Goal: Task Accomplishment & Management: Use online tool/utility

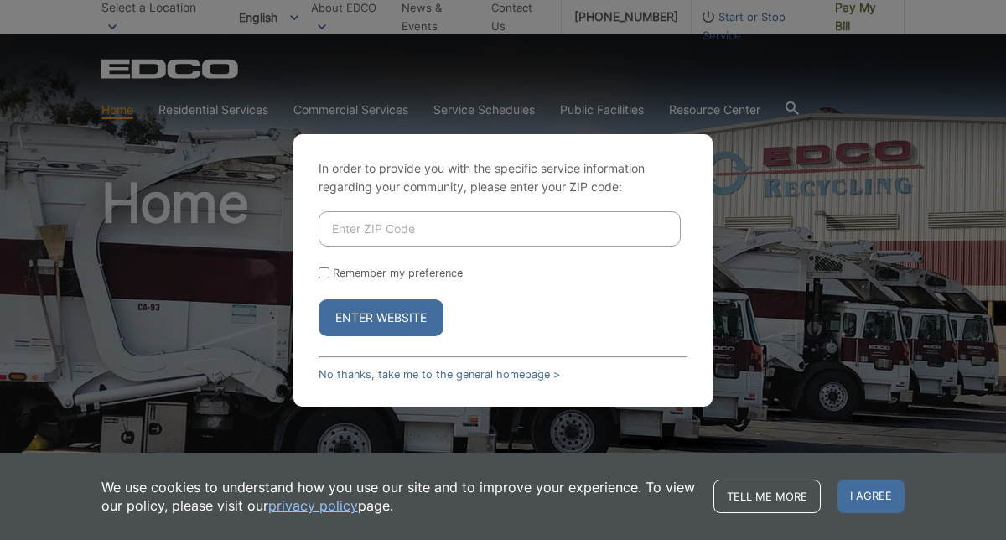
click at [600, 229] on input "Enter ZIP Code" at bounding box center [500, 228] width 362 height 35
type input "92705"
click at [367, 316] on button "Enter Website" at bounding box center [381, 317] width 125 height 37
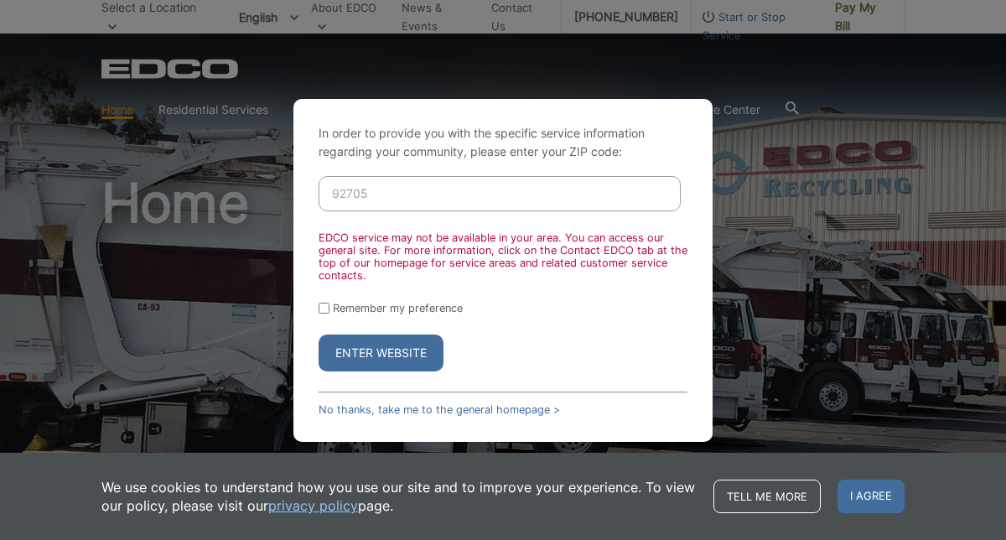
drag, startPoint x: 374, startPoint y: 197, endPoint x: 323, endPoint y: 193, distance: 51.3
click at [323, 193] on input "92705" at bounding box center [500, 193] width 362 height 35
click at [339, 205] on input "Enter ZIP Code" at bounding box center [500, 193] width 362 height 35
type input "92061"
click at [369, 354] on button "Enter Website" at bounding box center [381, 353] width 125 height 37
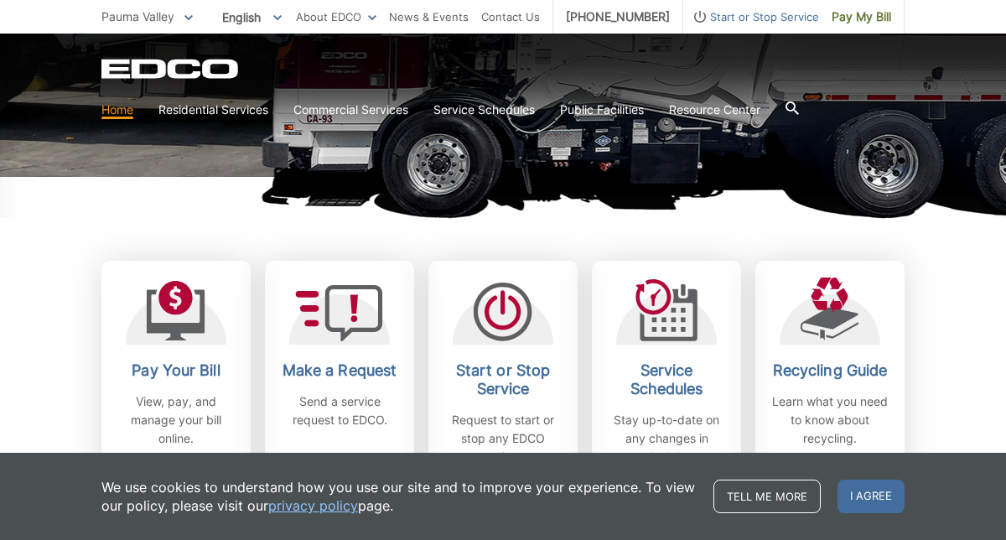
scroll to position [362, 0]
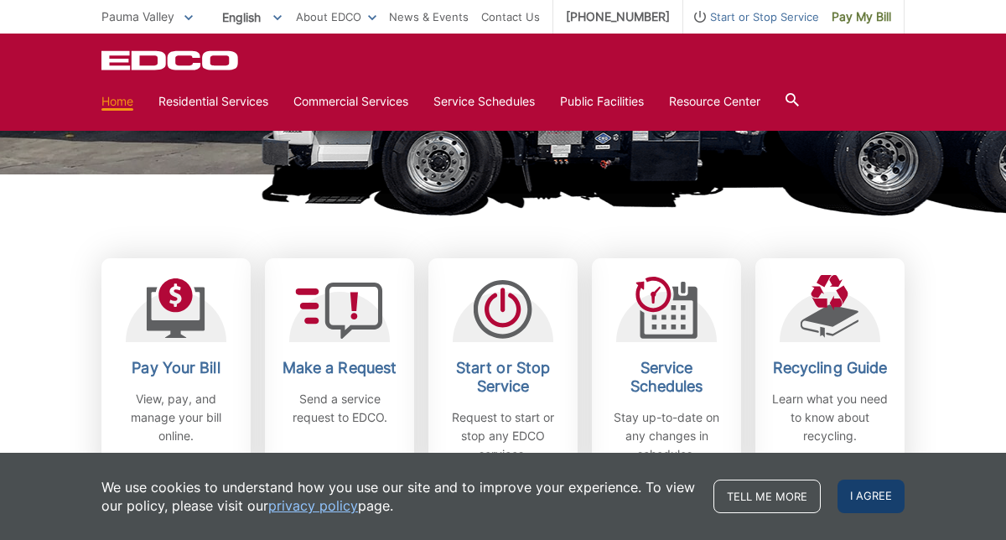
click at [869, 493] on span "I agree" at bounding box center [871, 497] width 67 height 34
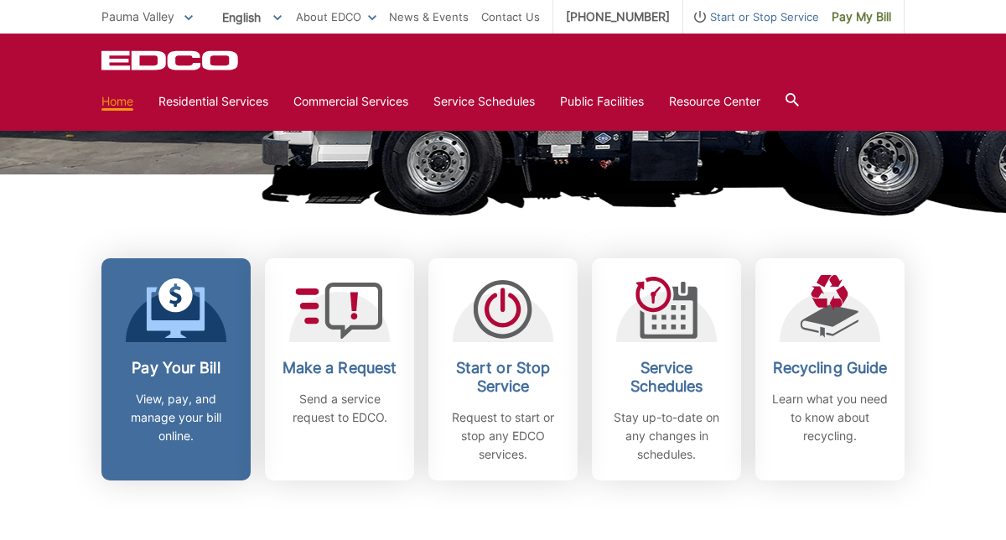
click at [156, 404] on p "View, pay, and manage your bill online." at bounding box center [176, 417] width 124 height 55
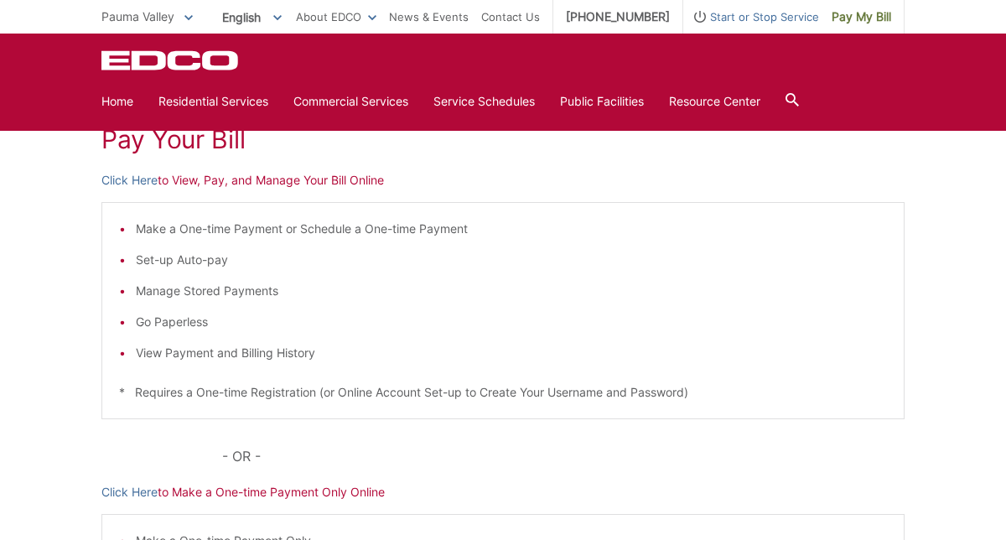
scroll to position [252, 0]
click at [138, 184] on link "Click Here" at bounding box center [129, 182] width 56 height 18
